Goal: Task Accomplishment & Management: Manage account settings

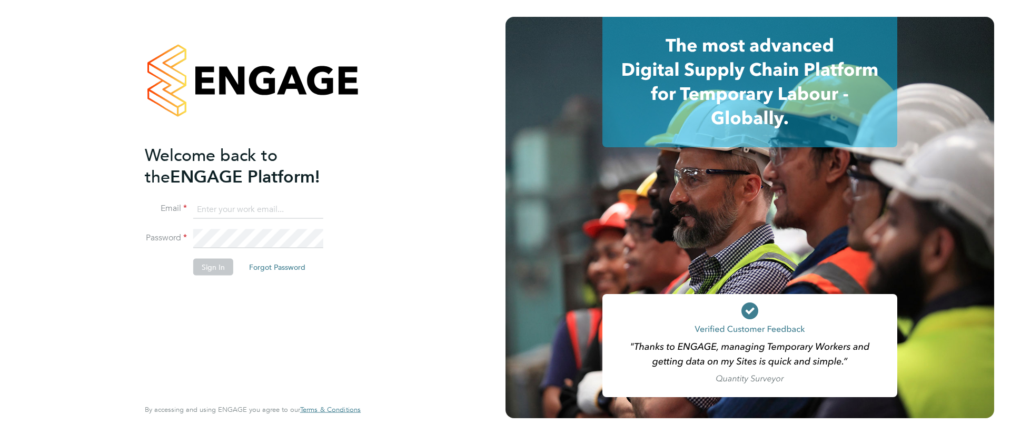
type input "[PERSON_NAME][EMAIL_ADDRESS][DOMAIN_NAME]"
click at [215, 274] on button "Sign In" at bounding box center [213, 266] width 40 height 17
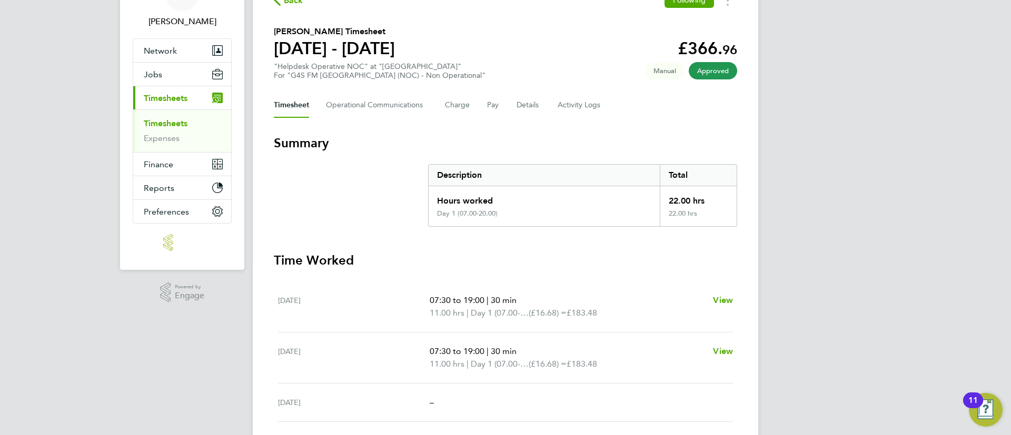
scroll to position [63, 0]
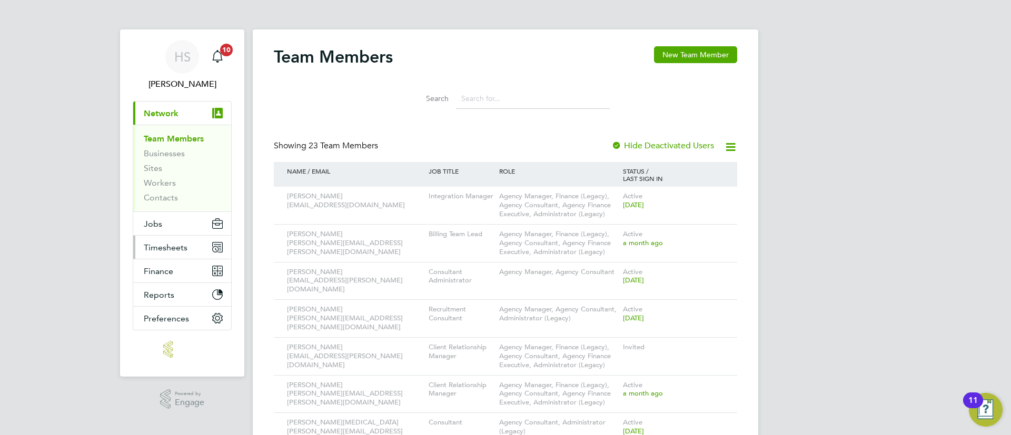
click at [161, 243] on span "Timesheets" at bounding box center [166, 248] width 44 height 10
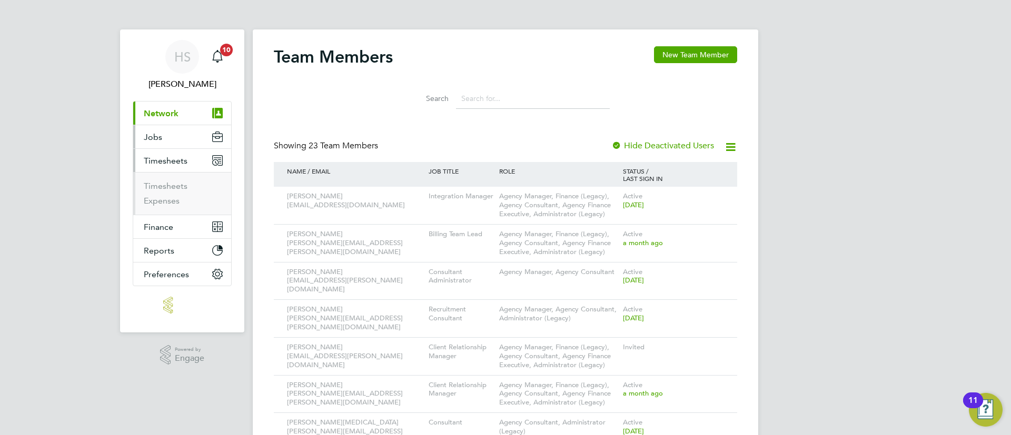
click at [174, 138] on button "Jobs" at bounding box center [182, 136] width 98 height 23
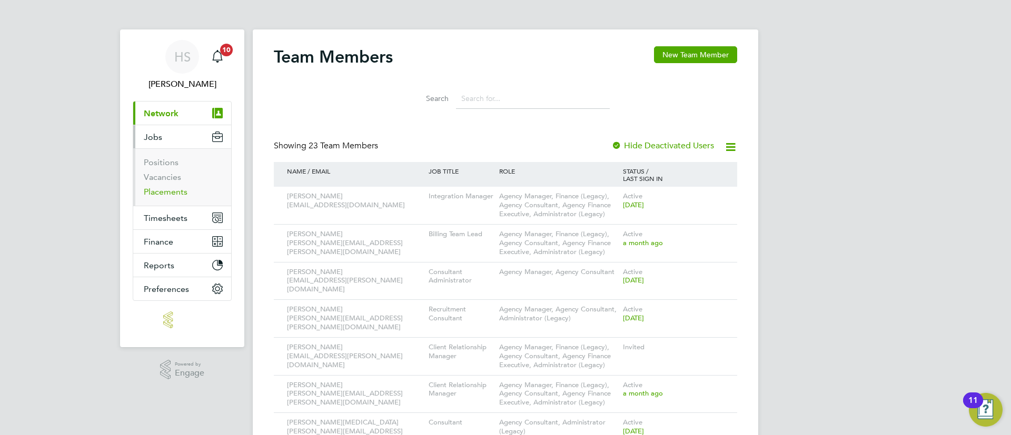
click at [176, 191] on link "Placements" at bounding box center [166, 192] width 44 height 10
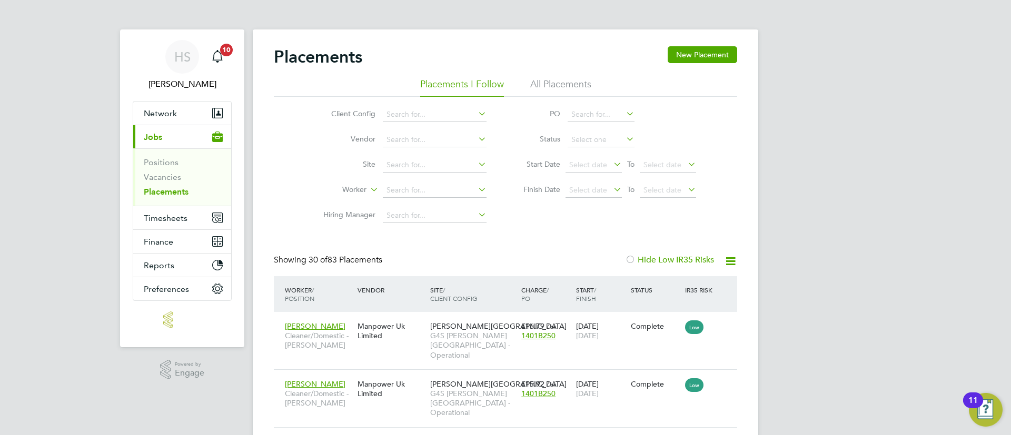
click at [572, 84] on li "All Placements" at bounding box center [560, 87] width 61 height 19
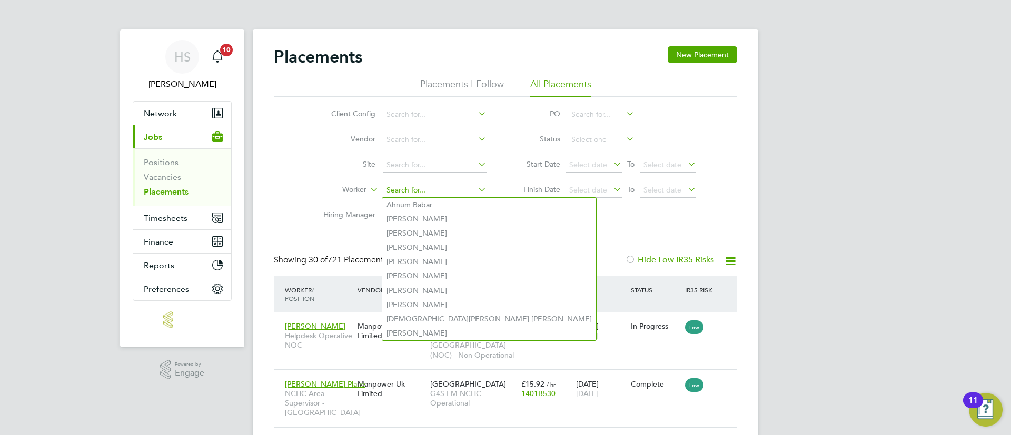
click at [421, 186] on input at bounding box center [435, 190] width 104 height 15
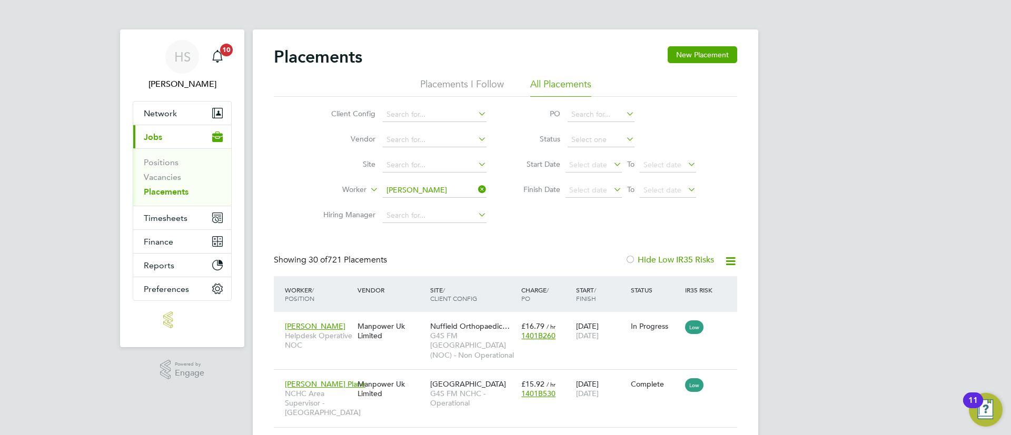
click at [434, 213] on li "[PERSON_NAME]" at bounding box center [447, 219] width 130 height 14
type input "[PERSON_NAME]"
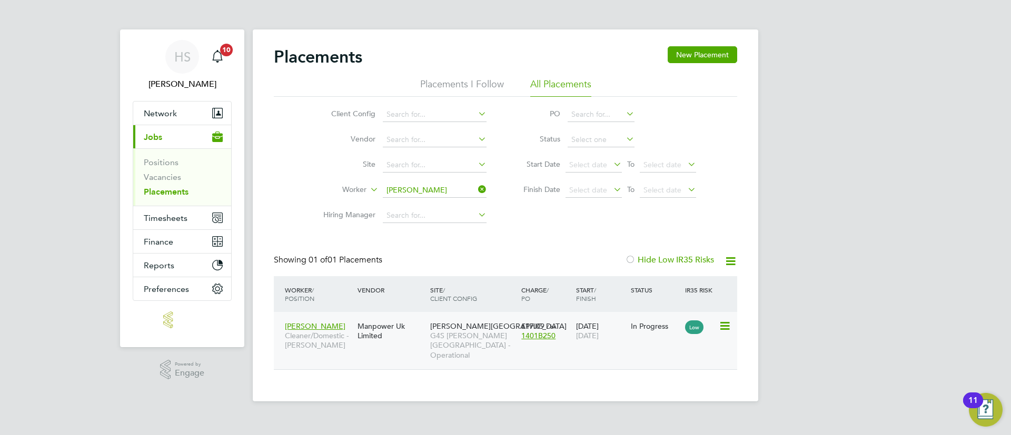
click at [627, 340] on div "[DATE] [DATE]" at bounding box center [600, 330] width 55 height 29
